Goal: Check status: Check status

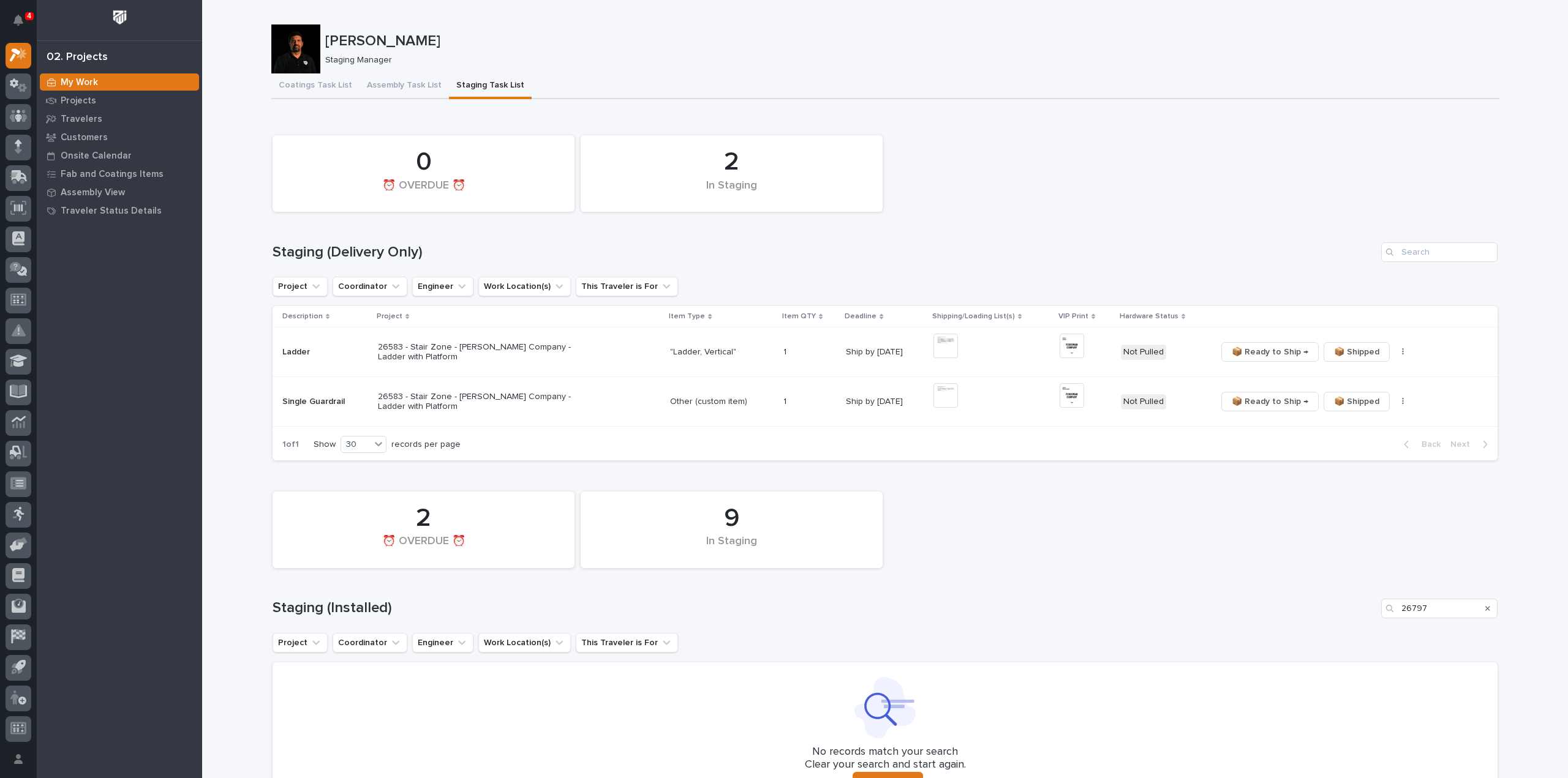
click at [1040, 301] on div "2 In Staging 0 ⏰ OVERDUE ⏰ Staging (Delivery Only) Project Coordinator Engineer…" at bounding box center [885, 295] width 1225 height 332
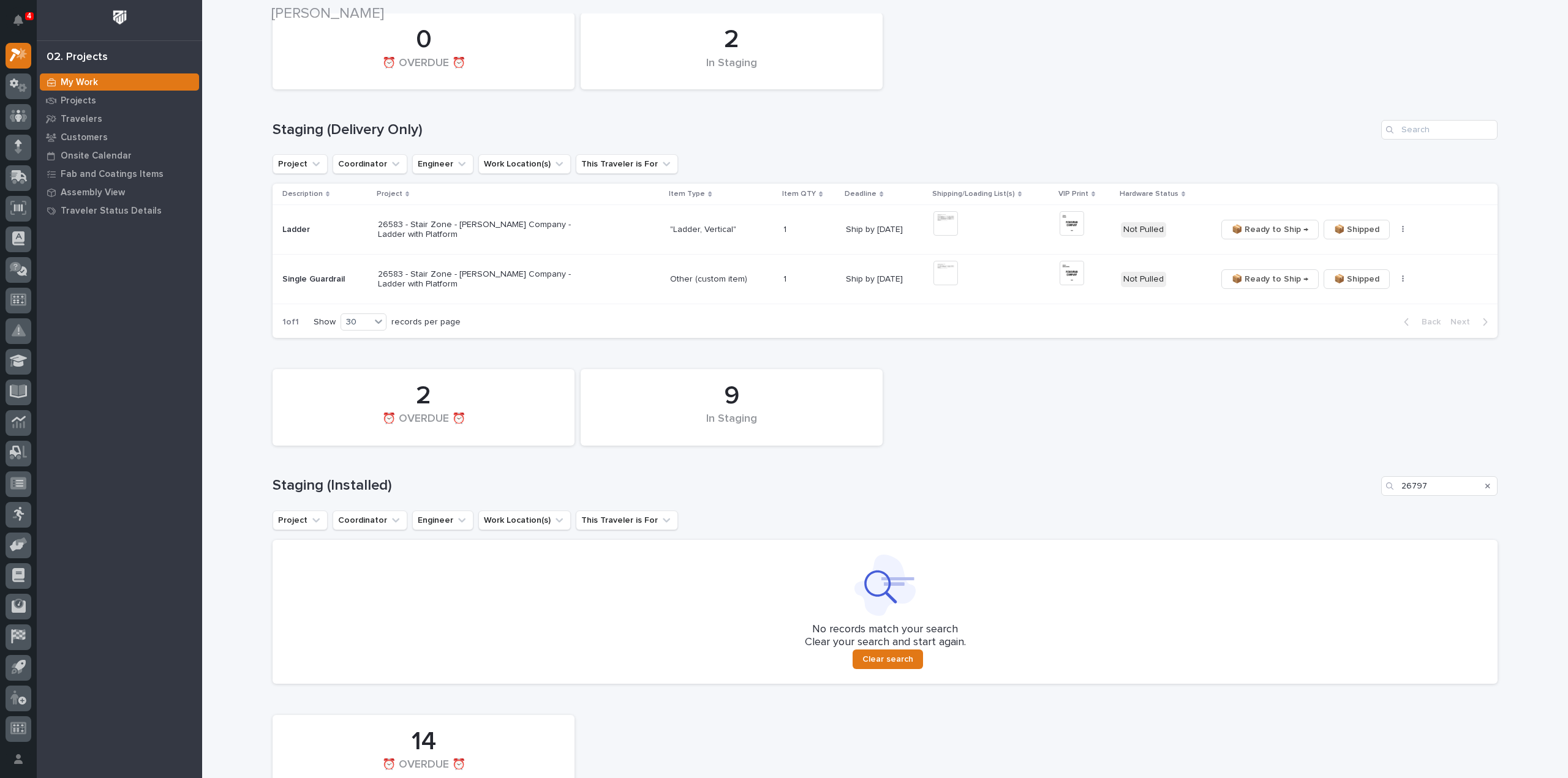
scroll to position [245, 0]
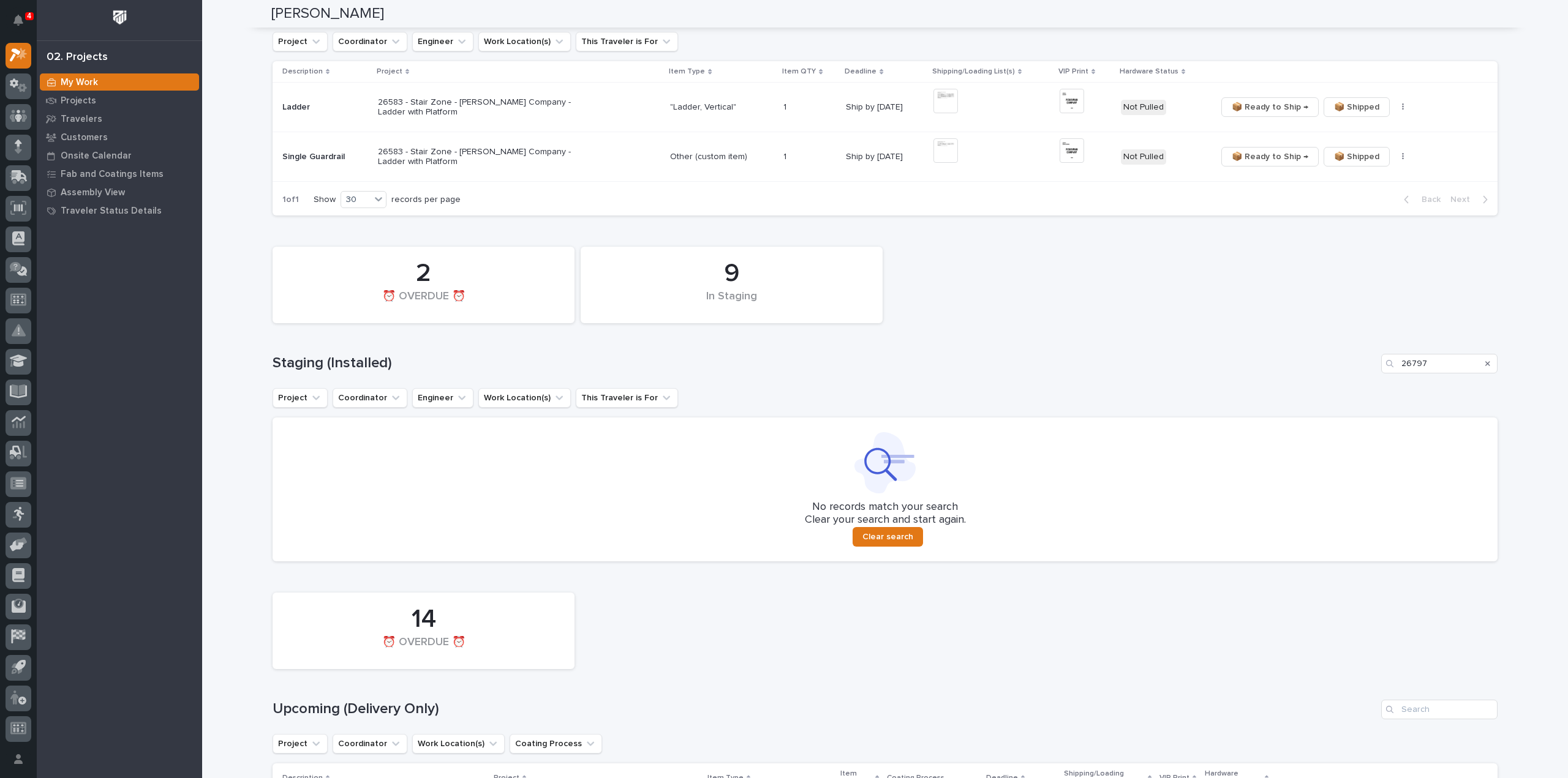
click at [1485, 363] on icon "Search" at bounding box center [1487, 363] width 5 height 5
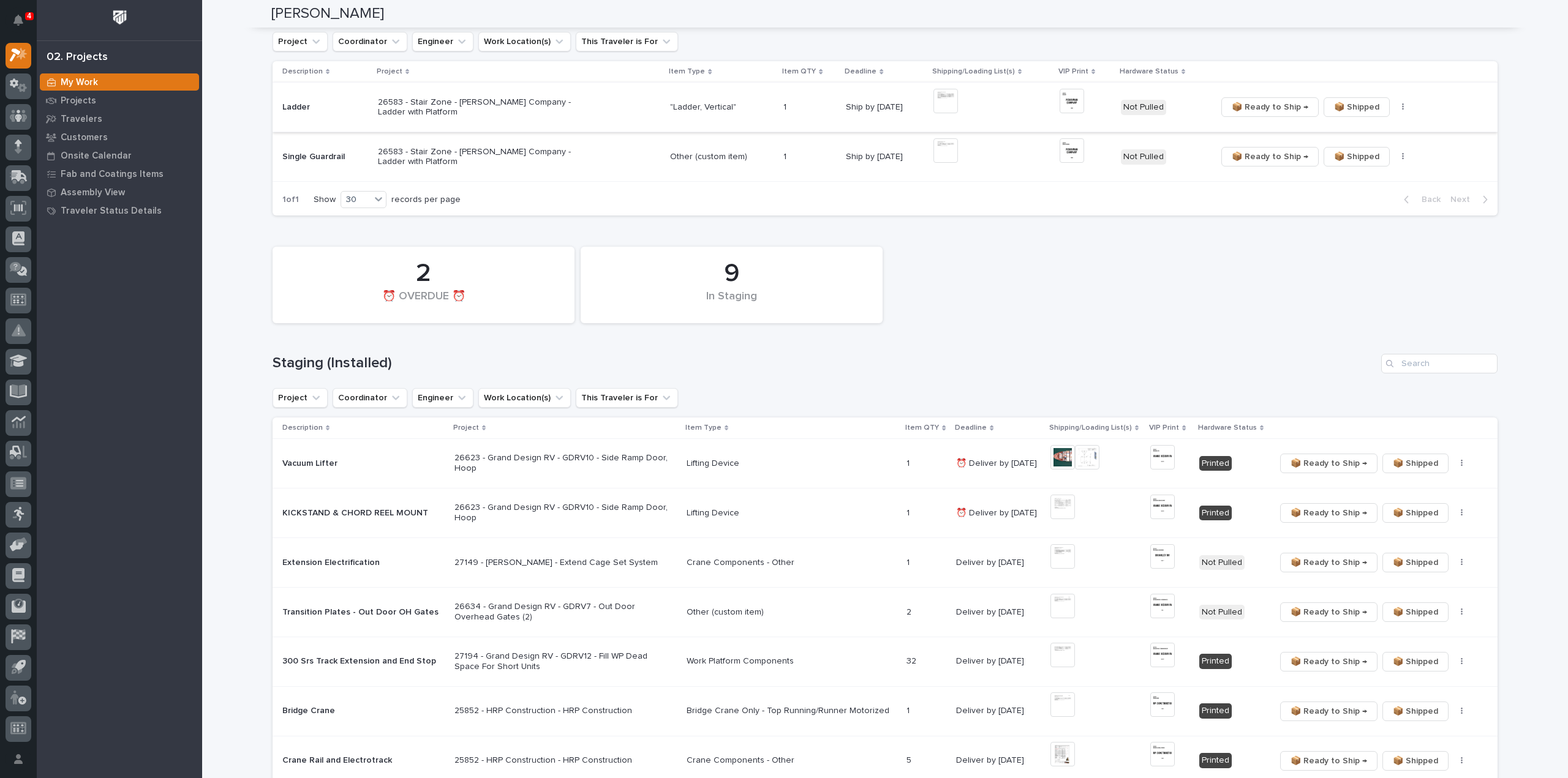
click at [948, 103] on img at bounding box center [946, 101] width 24 height 24
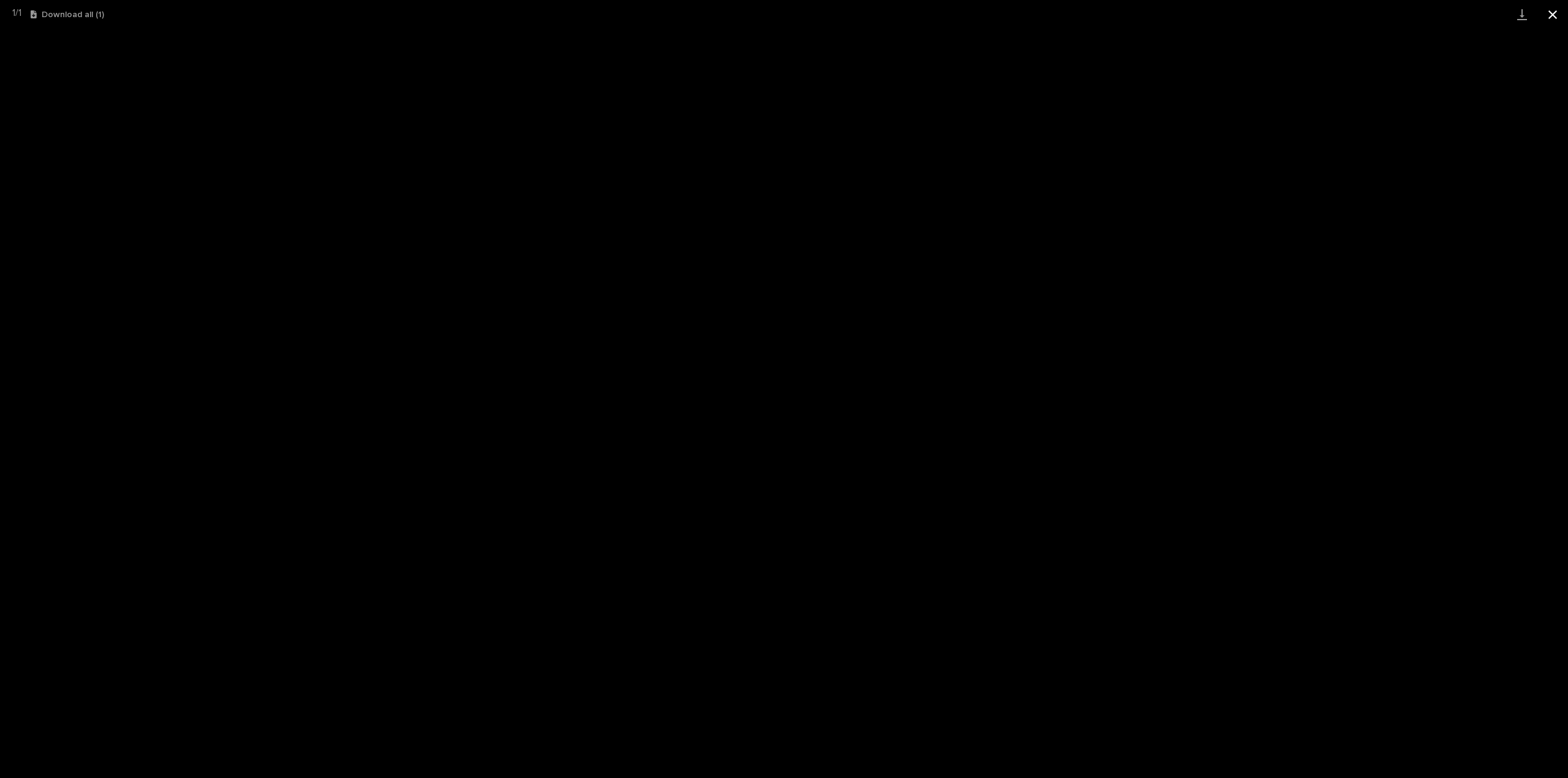
click at [1553, 13] on button "Close gallery" at bounding box center [1553, 14] width 31 height 29
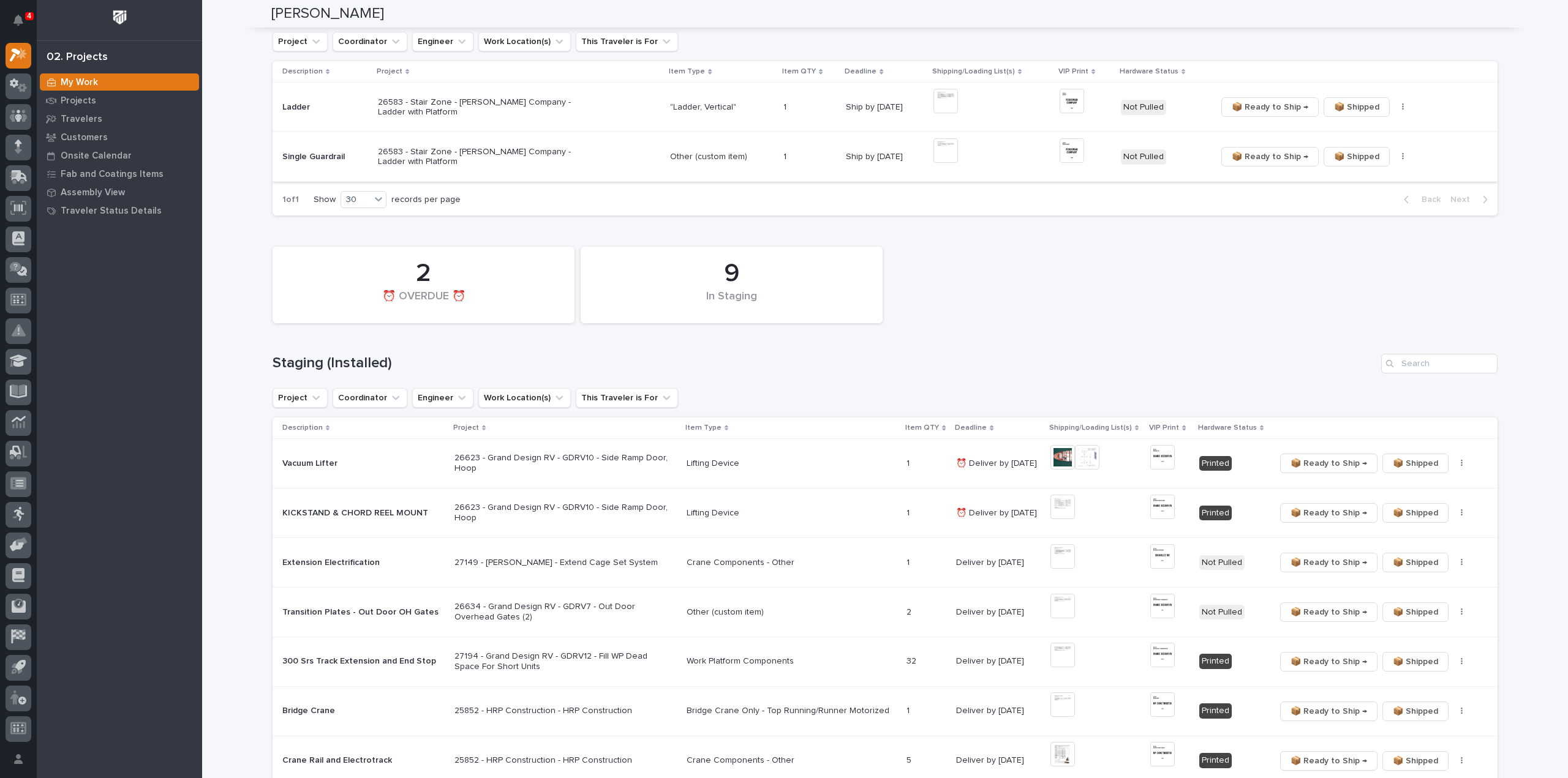
click at [953, 153] on img at bounding box center [946, 151] width 24 height 24
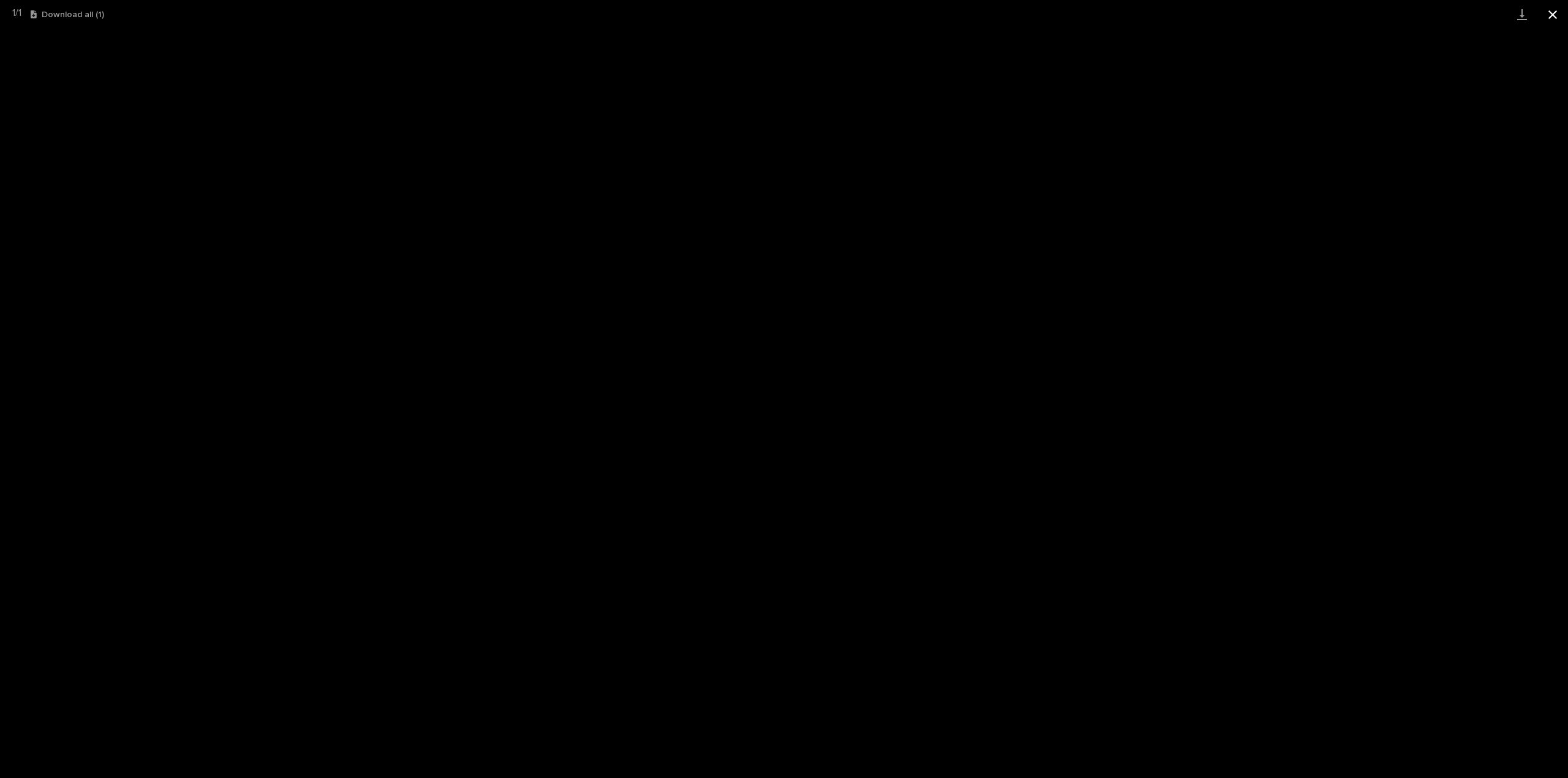
click at [1553, 17] on button "Close gallery" at bounding box center [1553, 14] width 31 height 29
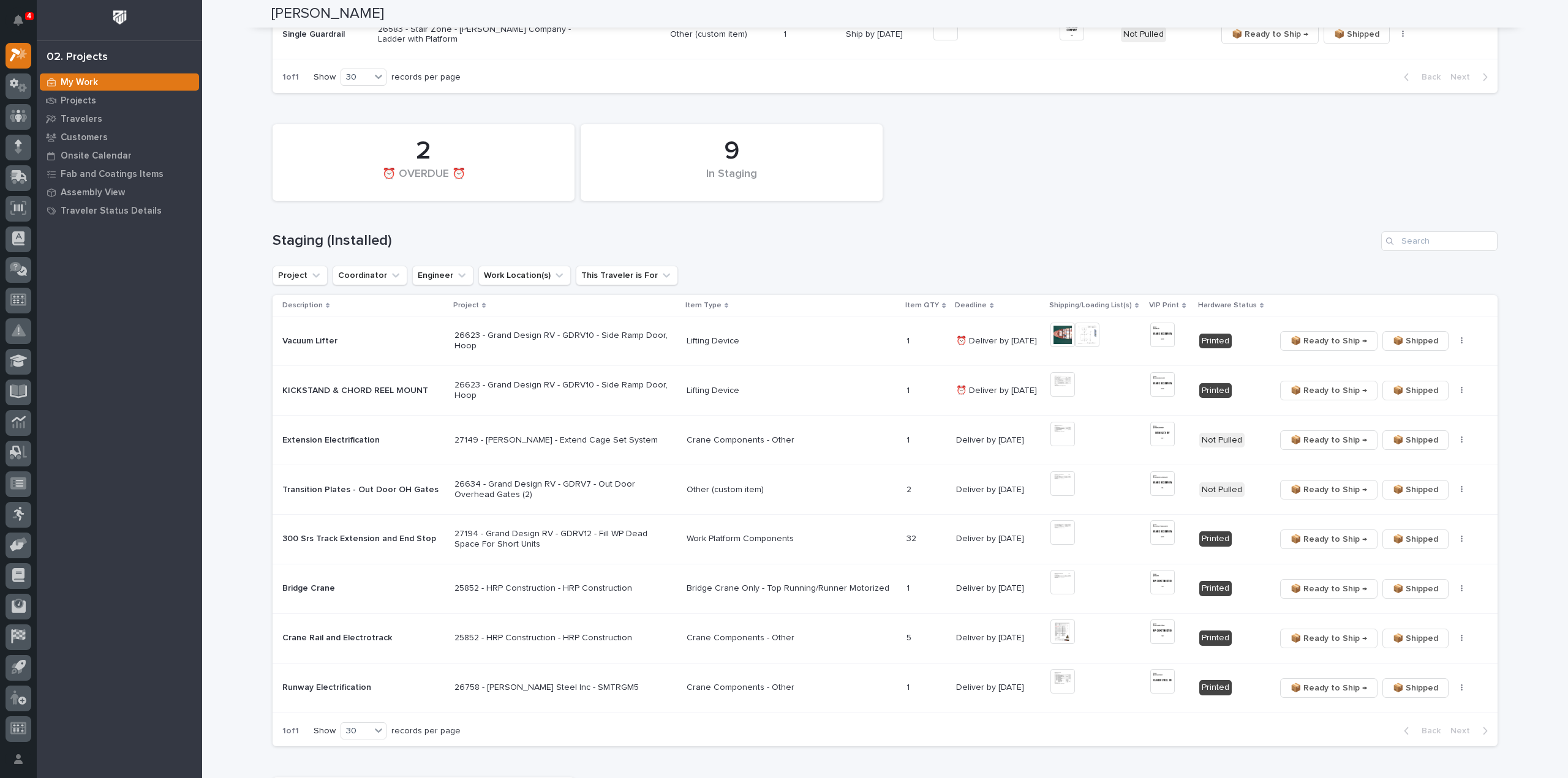
scroll to position [490, 0]
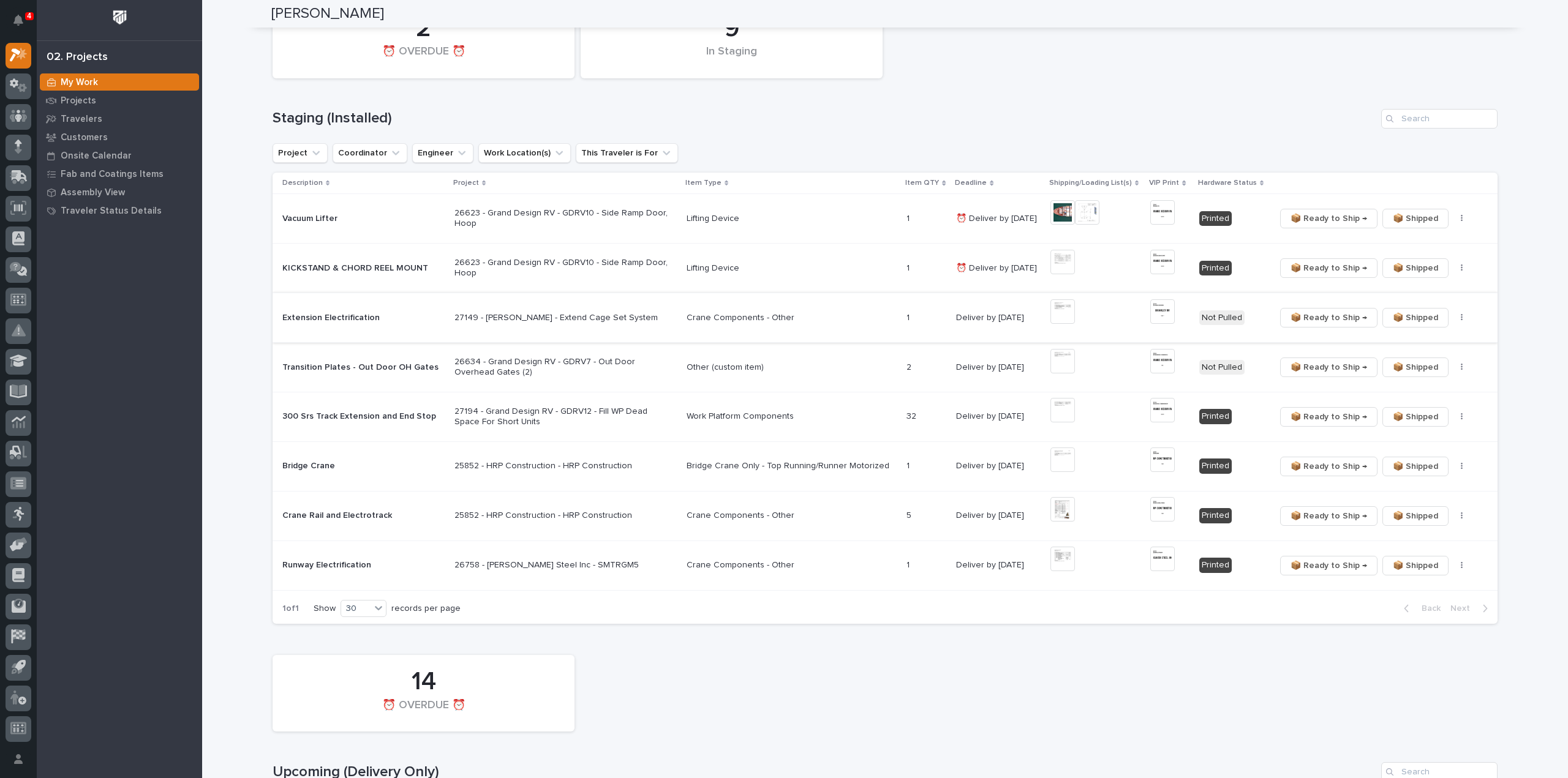
click at [1062, 317] on img at bounding box center [1062, 311] width 24 height 24
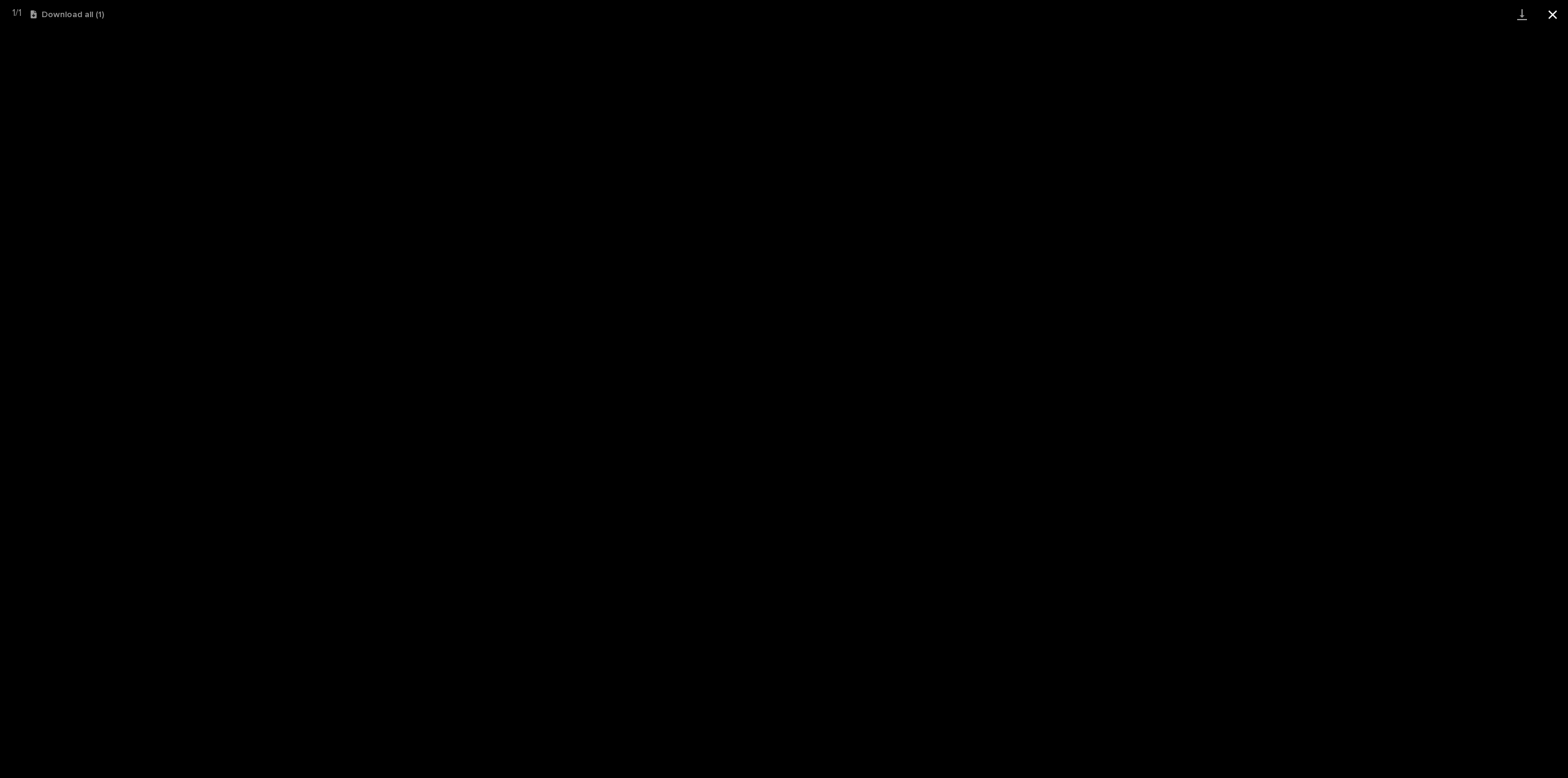
click at [1548, 15] on button "Close gallery" at bounding box center [1553, 14] width 31 height 29
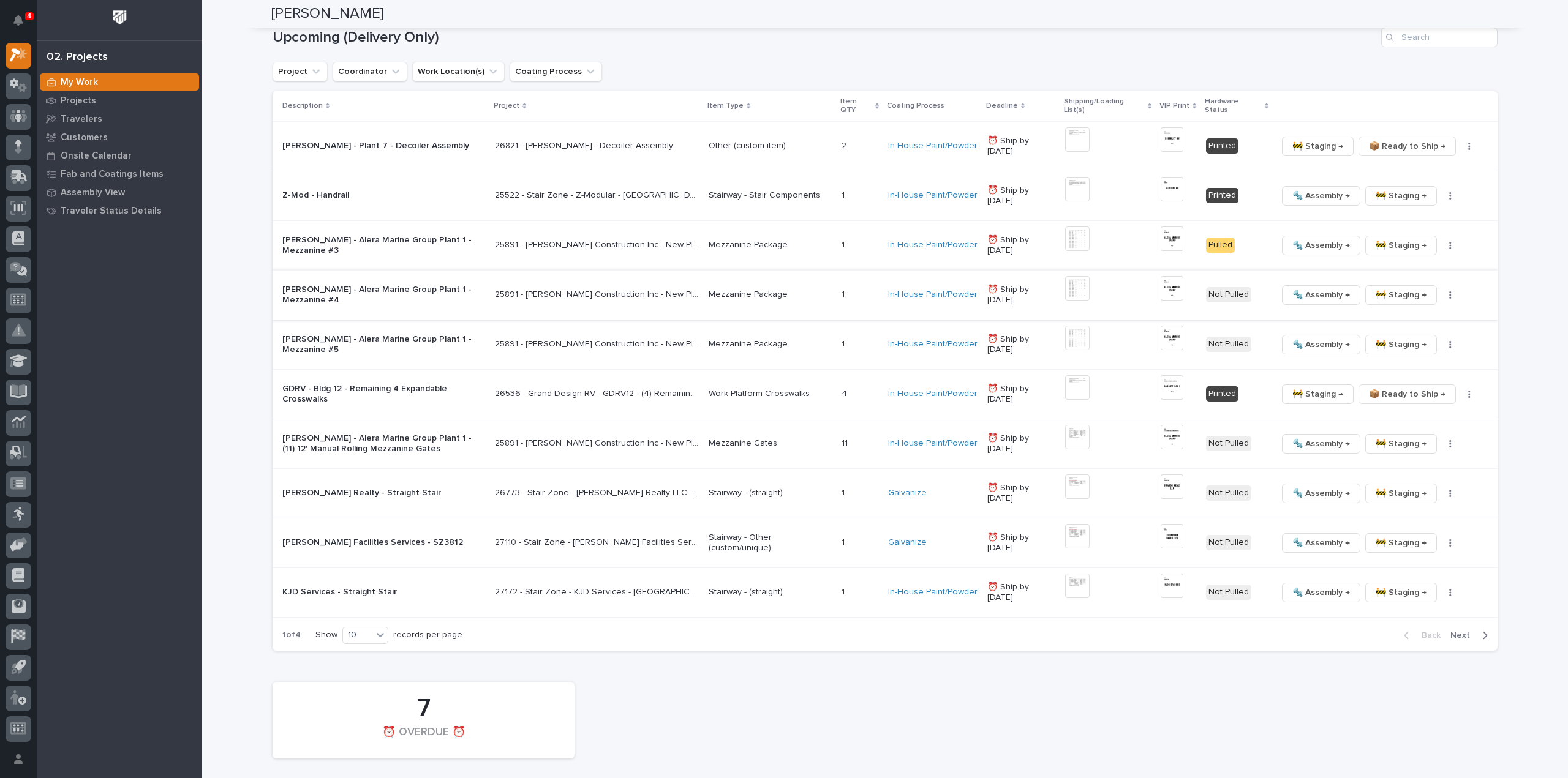
scroll to position [1347, 0]
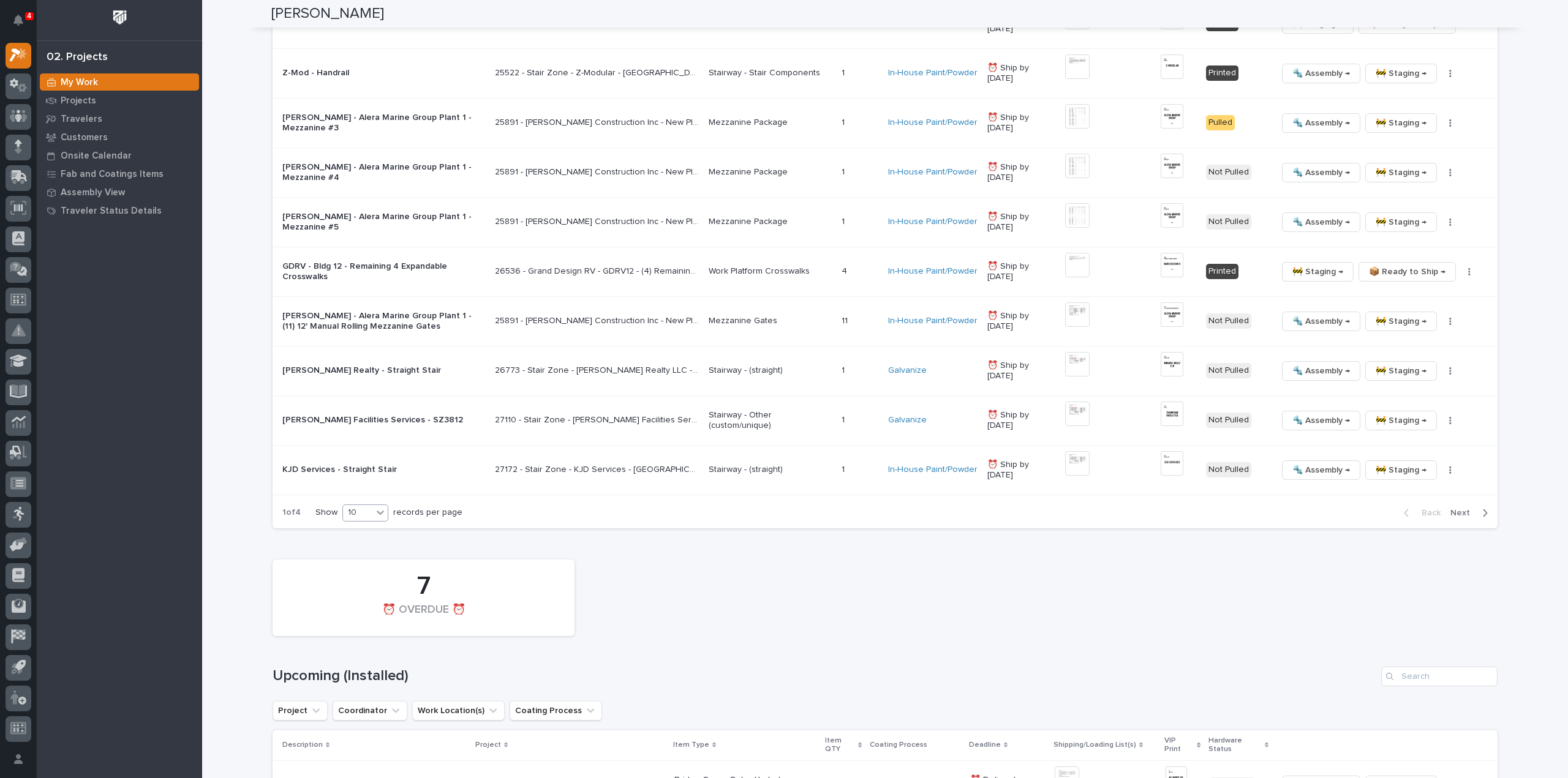
click at [374, 512] on icon at bounding box center [380, 512] width 12 height 12
drag, startPoint x: 369, startPoint y: 554, endPoint x: 594, endPoint y: 570, distance: 225.6
click at [370, 554] on div "30" at bounding box center [361, 555] width 44 height 15
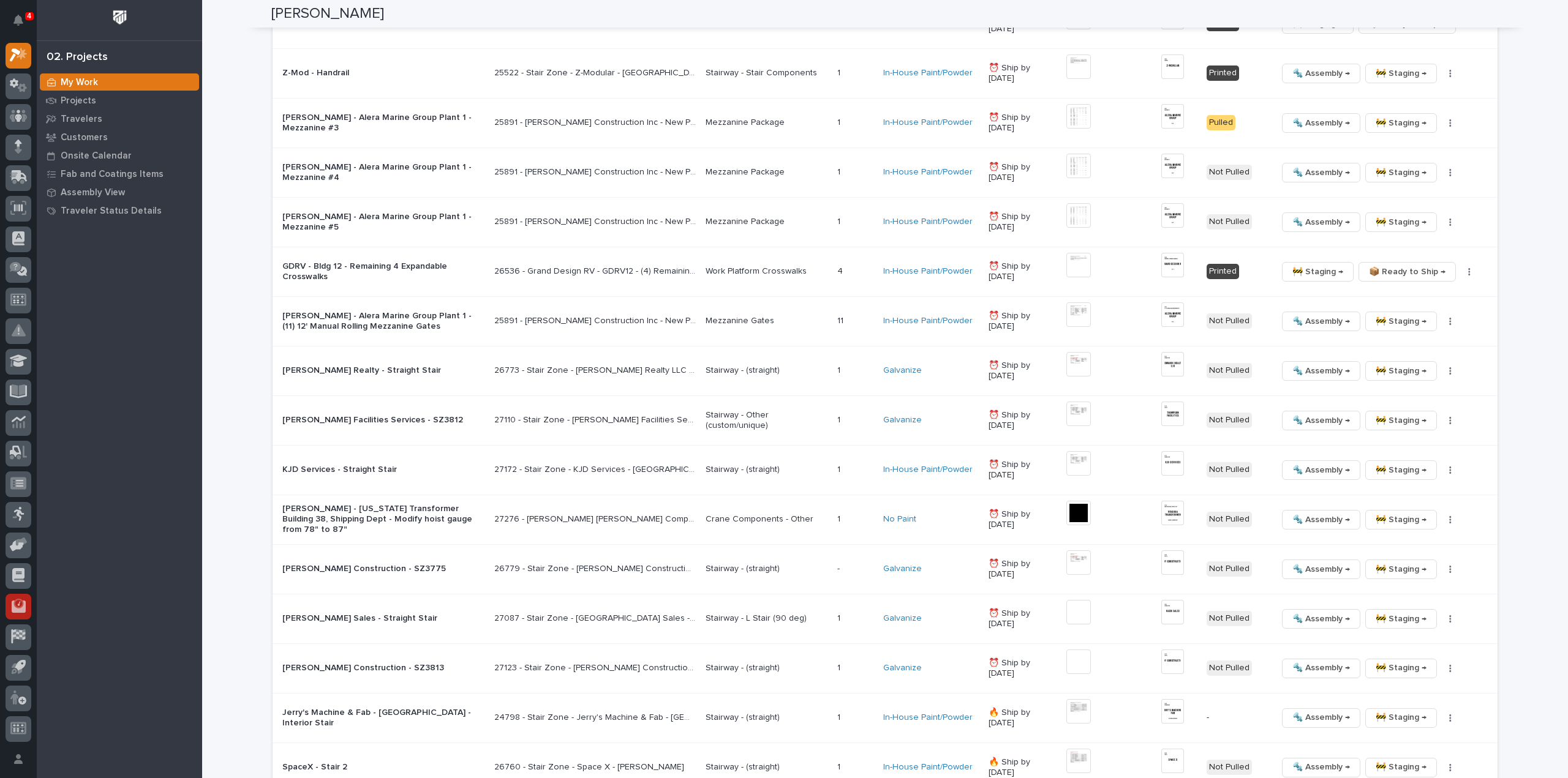
scroll to position [1840, 0]
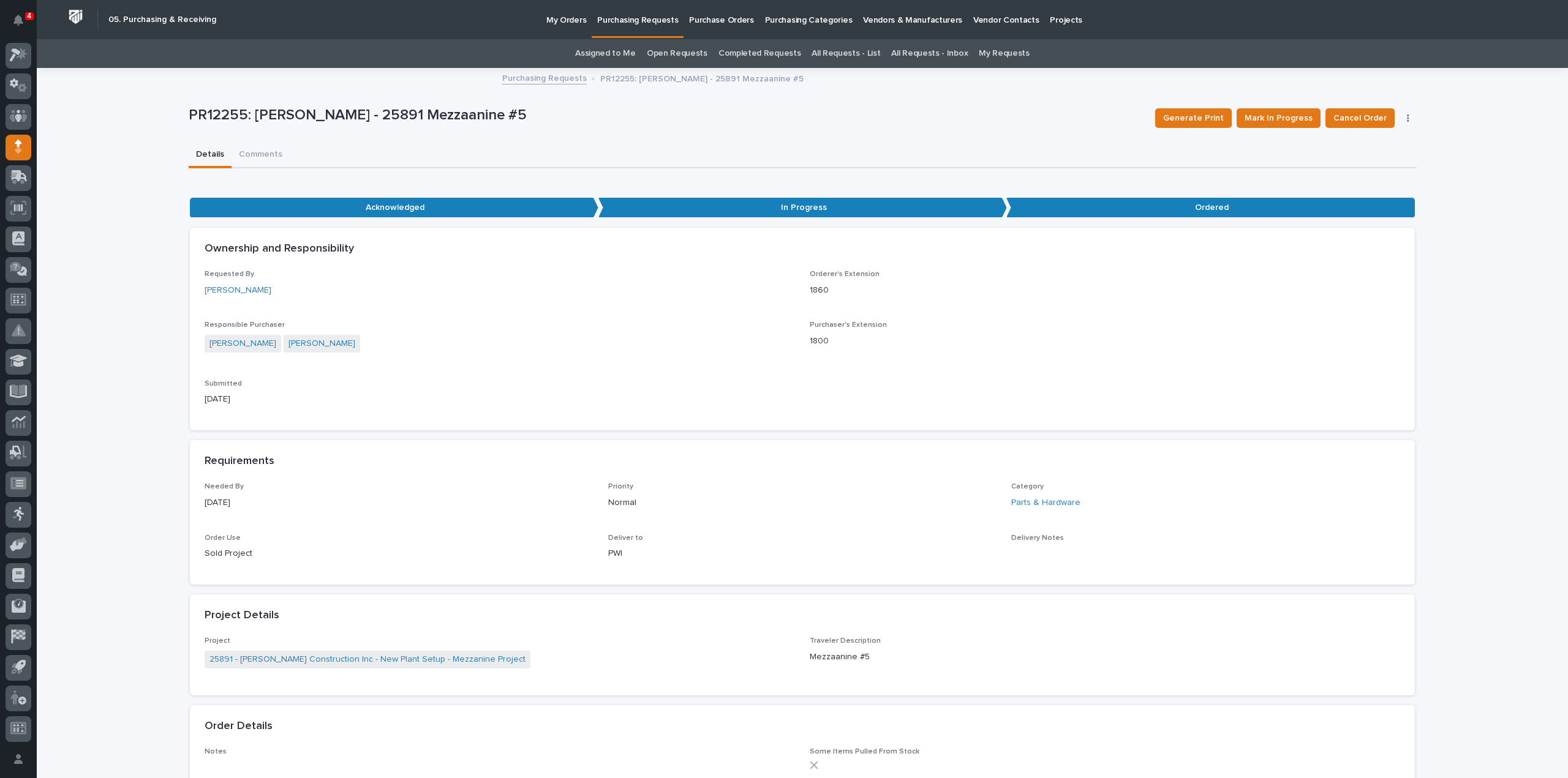
click at [620, 54] on link "Assigned to Me" at bounding box center [605, 53] width 61 height 29
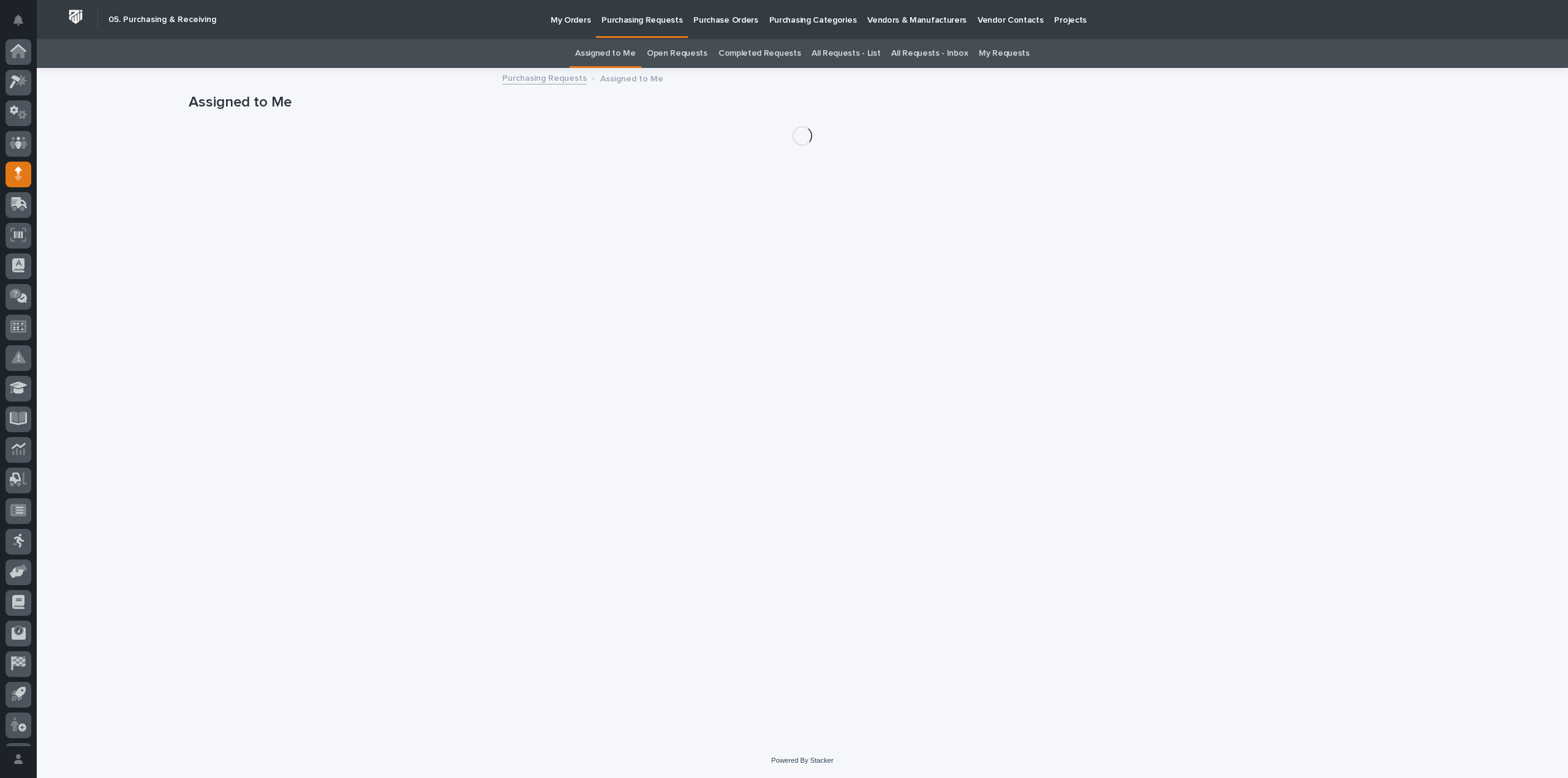
scroll to position [27, 0]
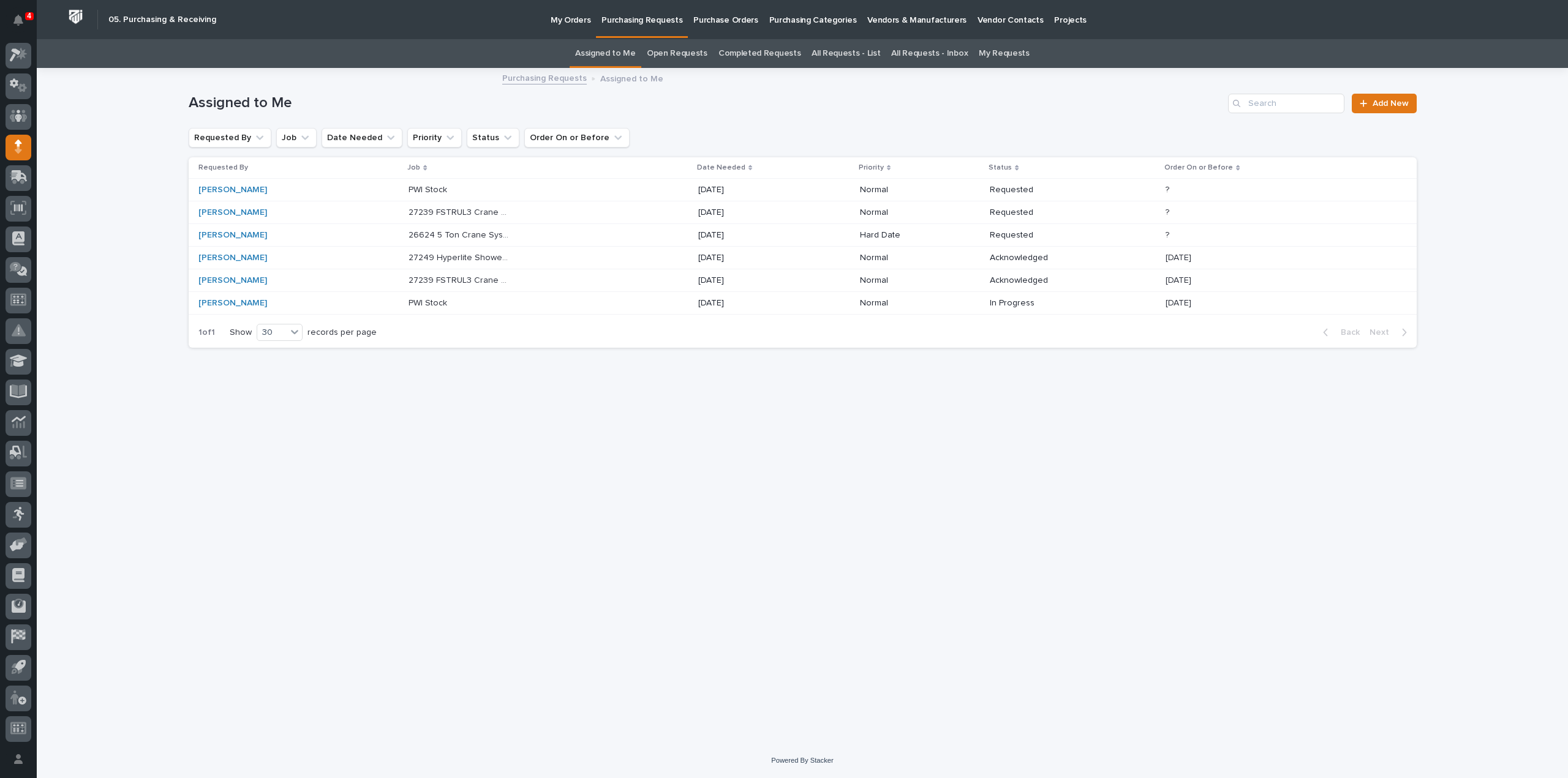
click at [444, 193] on p "PWI Stock" at bounding box center [428, 188] width 41 height 13
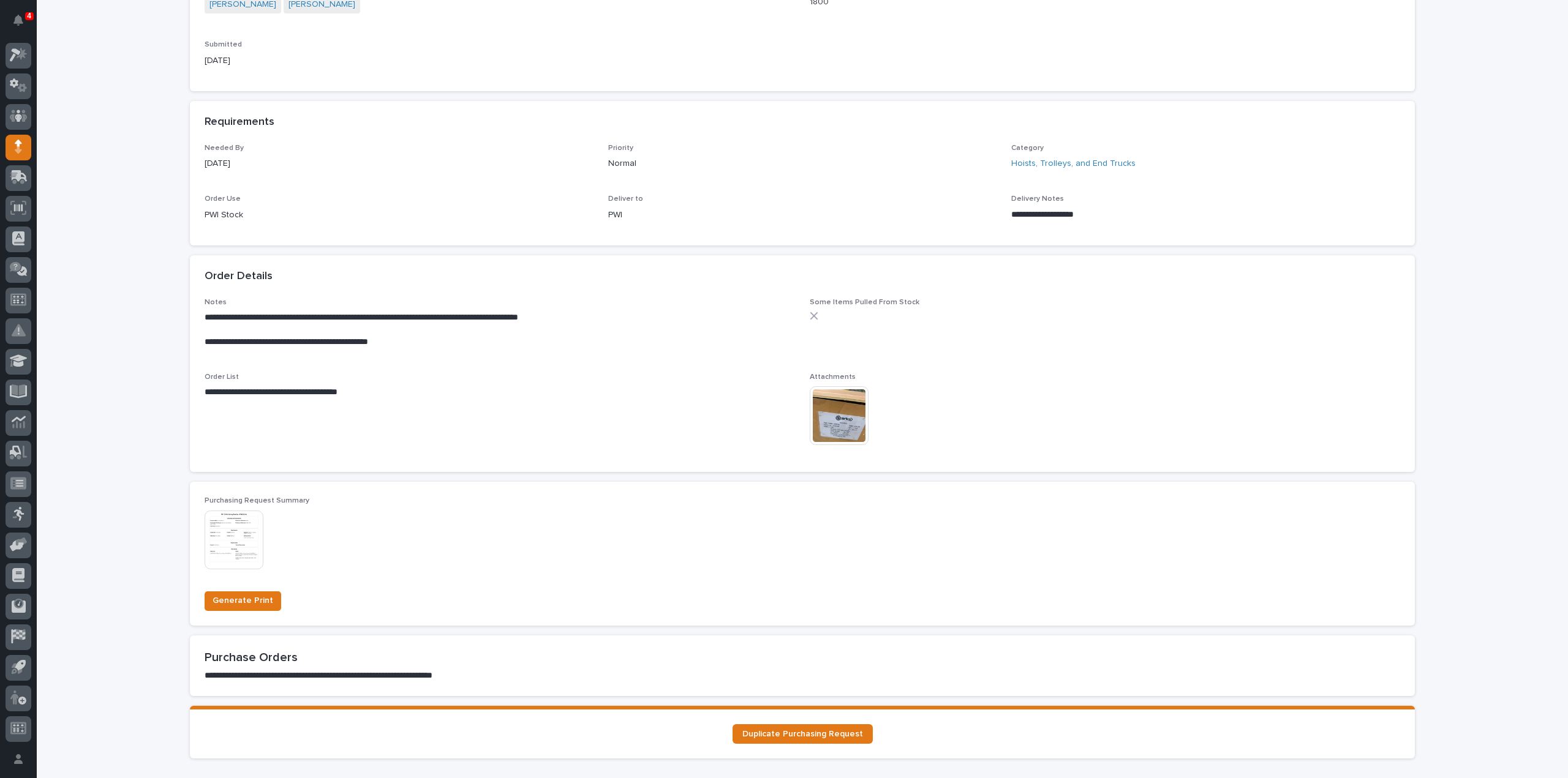
scroll to position [490, 0]
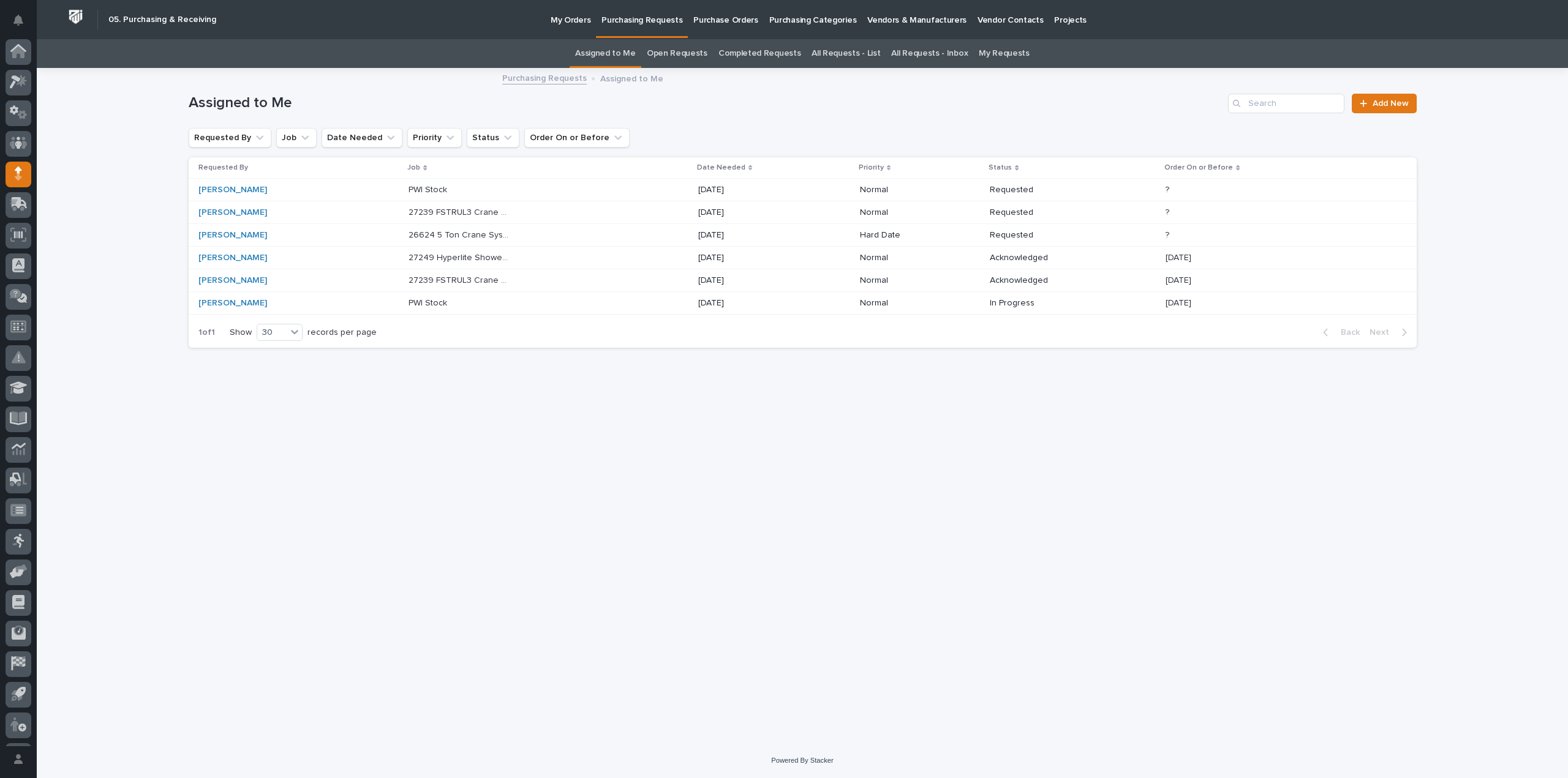
scroll to position [27, 0]
